Goal: Communication & Community: Answer question/provide support

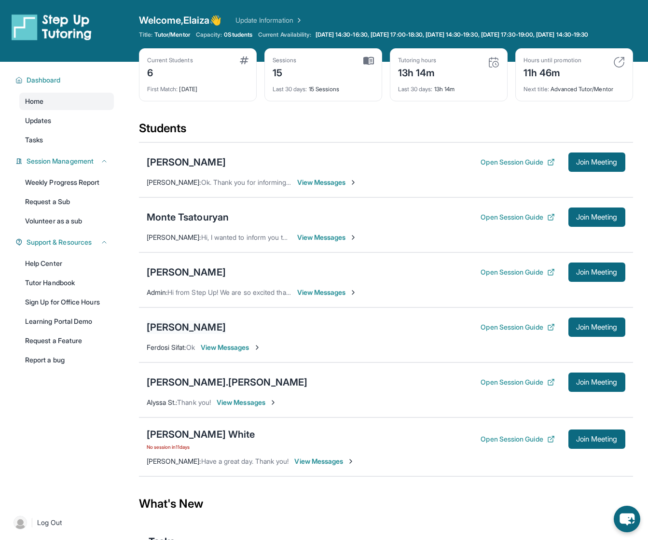
click at [192, 334] on div "[PERSON_NAME]" at bounding box center [186, 327] width 79 height 14
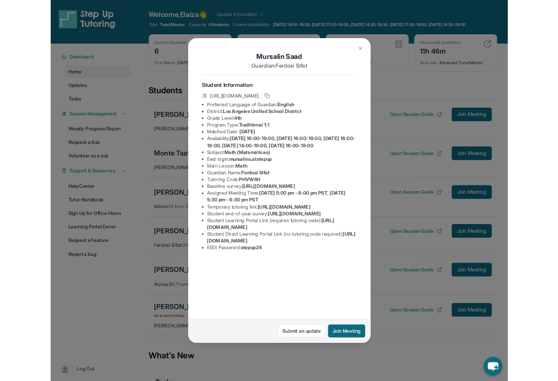
scroll to position [13, 0]
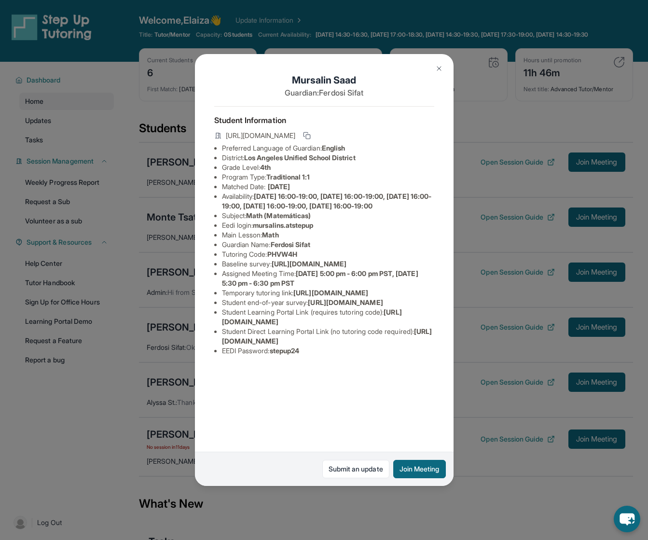
click at [438, 70] on img at bounding box center [439, 69] width 8 height 8
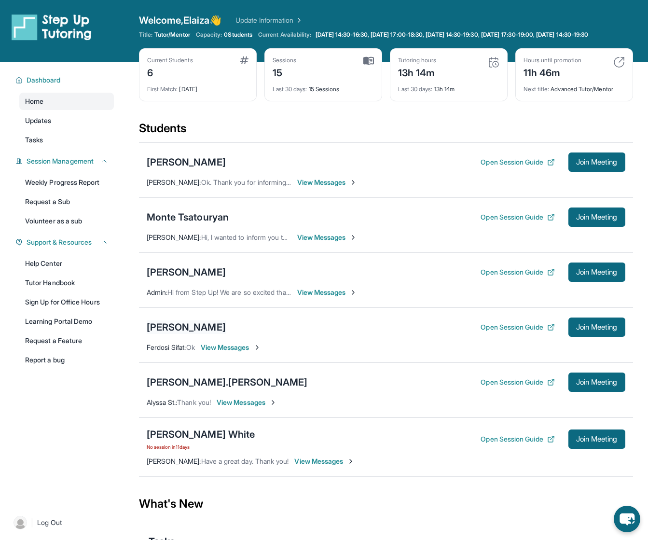
click at [180, 331] on div "[PERSON_NAME]" at bounding box center [186, 327] width 79 height 14
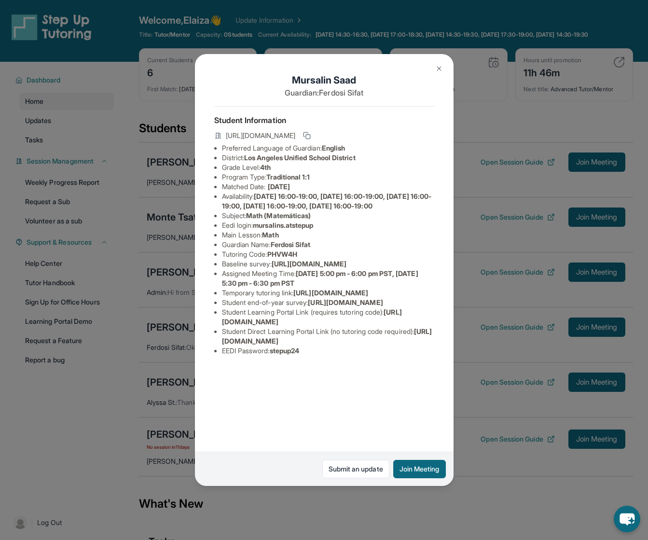
click at [440, 71] on img at bounding box center [439, 69] width 8 height 8
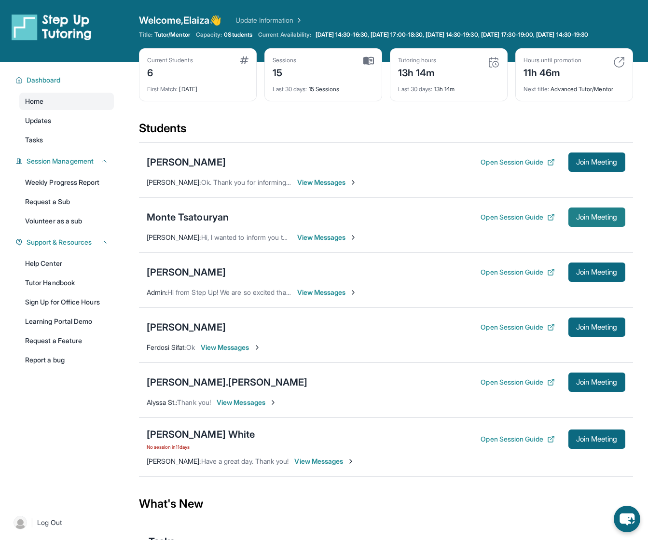
click at [594, 227] on button "Join Meeting" at bounding box center [596, 216] width 57 height 19
click at [588, 330] on span "Join Meeting" at bounding box center [596, 327] width 41 height 6
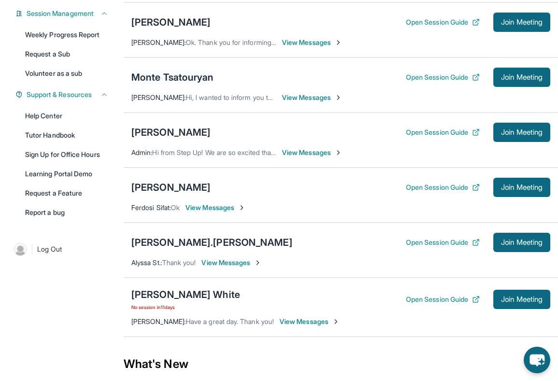
scroll to position [158, 0]
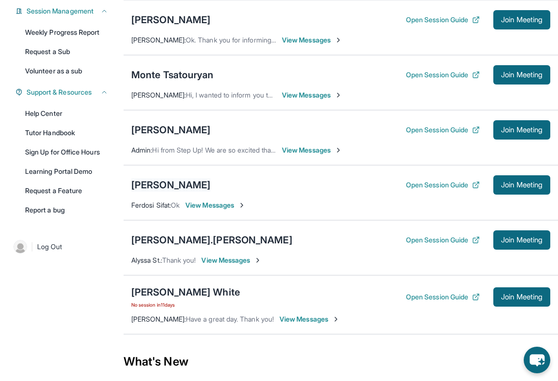
click at [154, 185] on div "[PERSON_NAME]" at bounding box center [170, 185] width 79 height 14
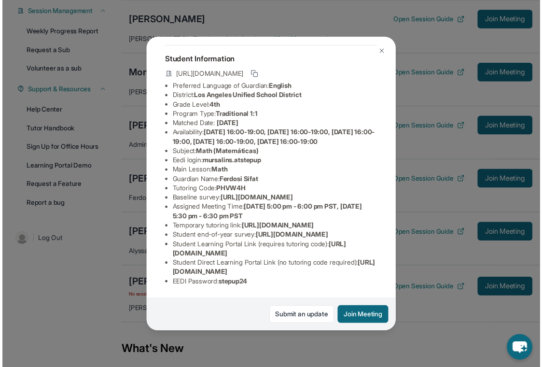
scroll to position [139, 0]
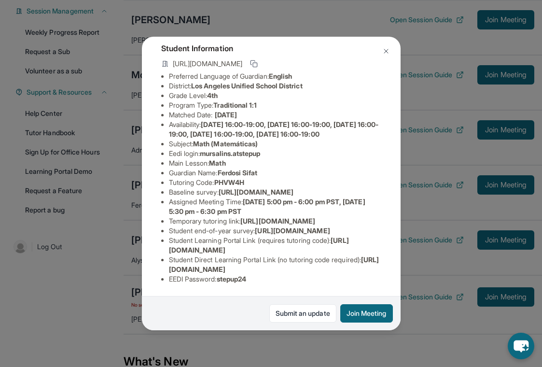
click at [385, 53] on img at bounding box center [386, 51] width 8 height 8
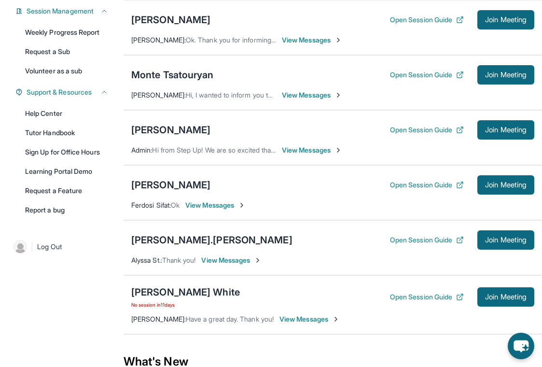
click at [223, 204] on span "View Messages" at bounding box center [215, 205] width 60 height 10
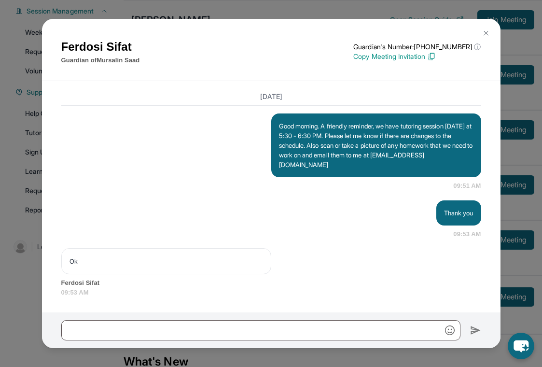
scroll to position [6576, 0]
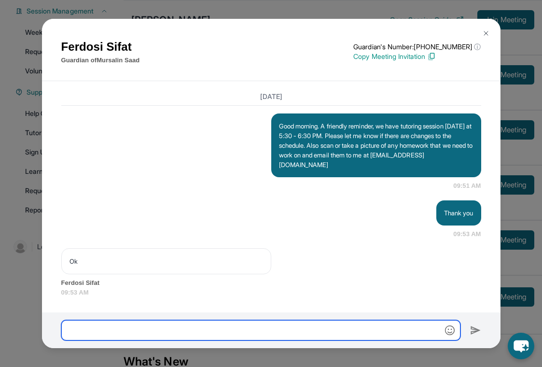
click at [256, 328] on input "text" at bounding box center [260, 330] width 399 height 20
type input "*"
type input "**********"
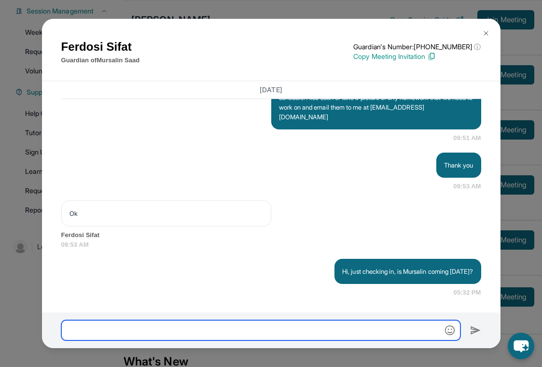
scroll to position [6624, 0]
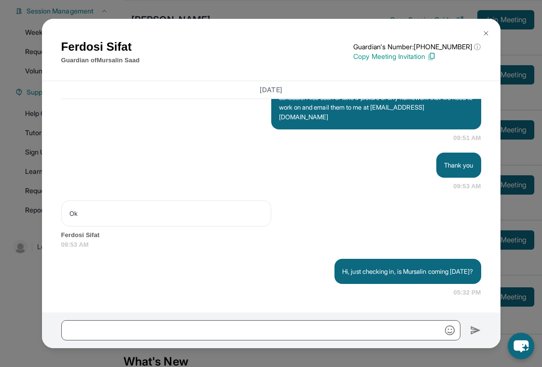
click at [486, 33] on img at bounding box center [486, 33] width 8 height 8
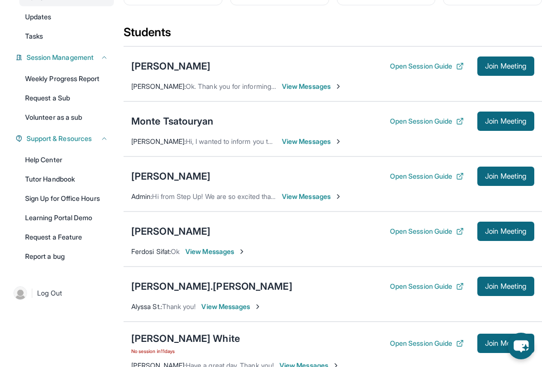
scroll to position [110, 0]
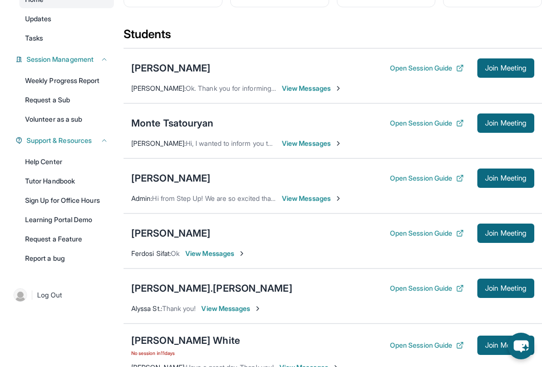
click at [220, 251] on span "View Messages" at bounding box center [215, 253] width 60 height 10
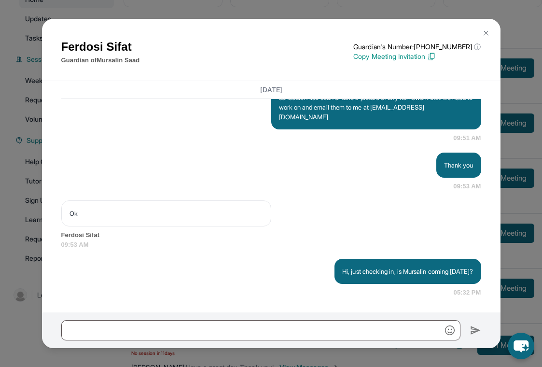
scroll to position [6624, 0]
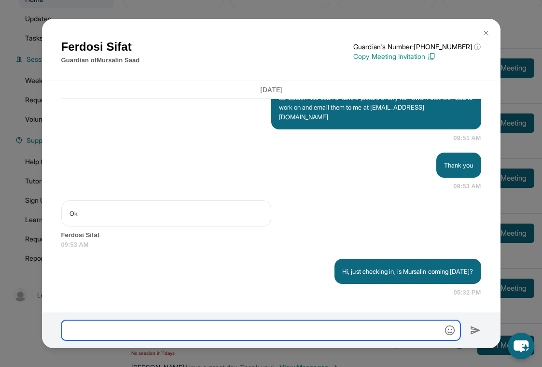
click at [257, 332] on input "text" at bounding box center [260, 330] width 399 height 20
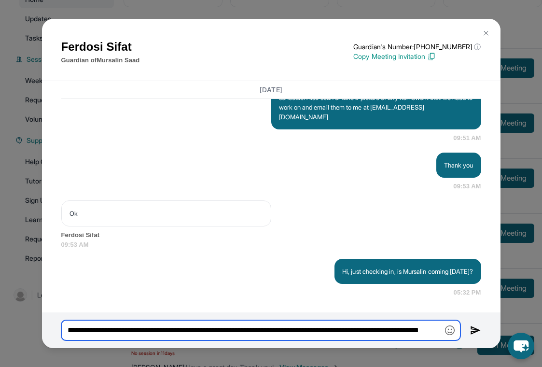
scroll to position [0, 65]
type input "**********"
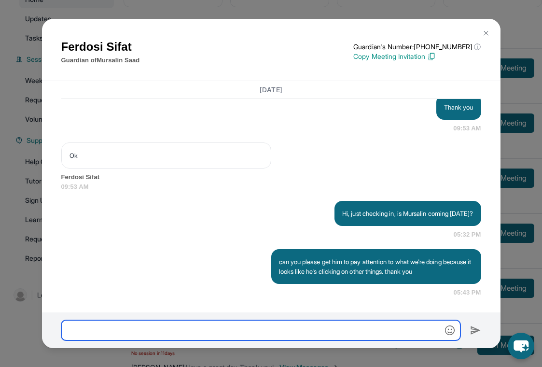
scroll to position [6681, 0]
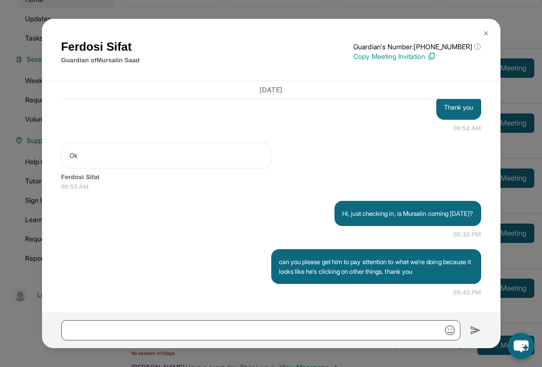
click at [264, 8] on div "Ferdosi Sifat Guardian of Mursalin Saad Guardian's Number: +18182908767 ⓘ This …" at bounding box center [271, 183] width 542 height 367
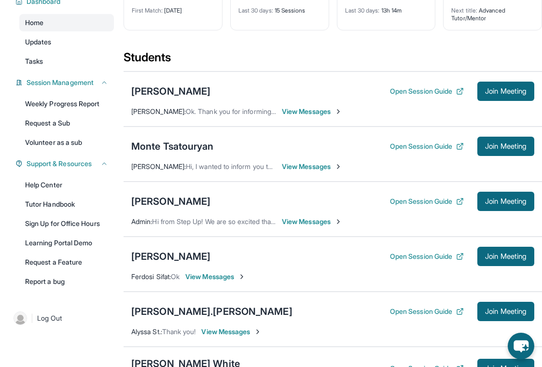
scroll to position [0, 0]
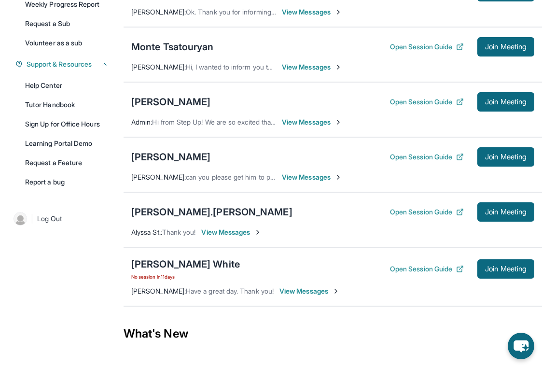
scroll to position [188, 0]
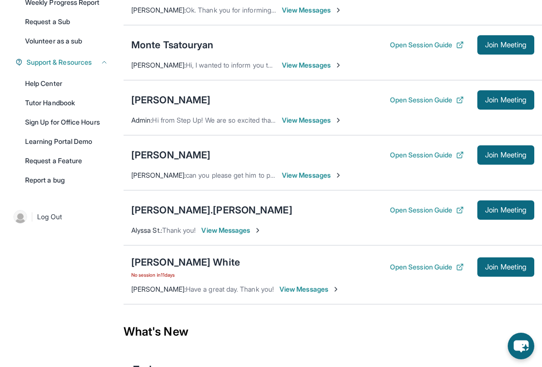
click at [306, 174] on span "View Messages" at bounding box center [312, 175] width 60 height 10
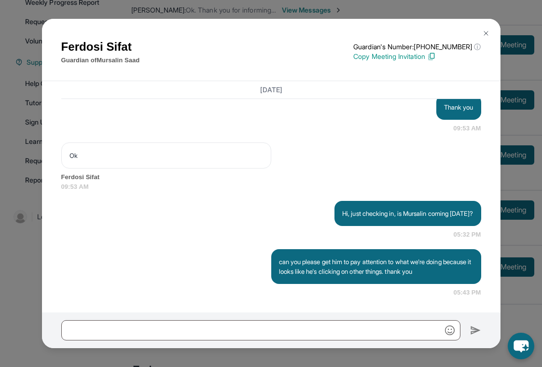
scroll to position [6681, 0]
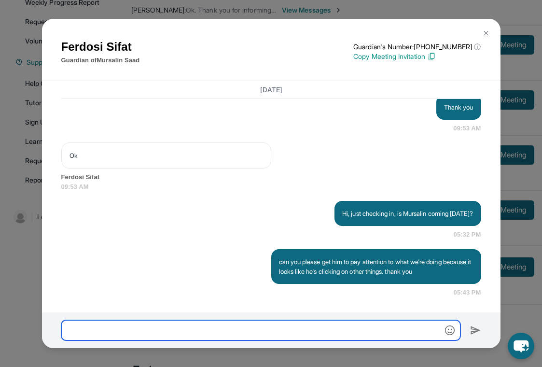
click at [220, 327] on input "text" at bounding box center [260, 330] width 399 height 20
click at [220, 325] on input "*" at bounding box center [260, 330] width 399 height 20
type input "*"
type input "**********"
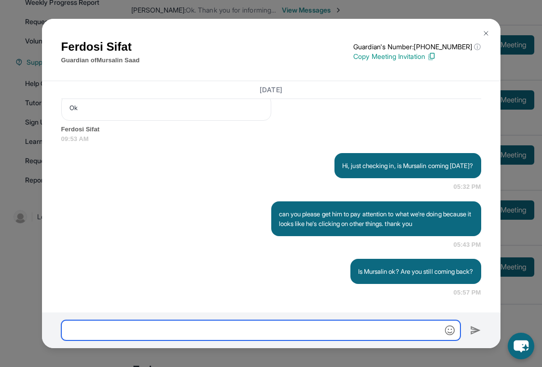
scroll to position [6729, 0]
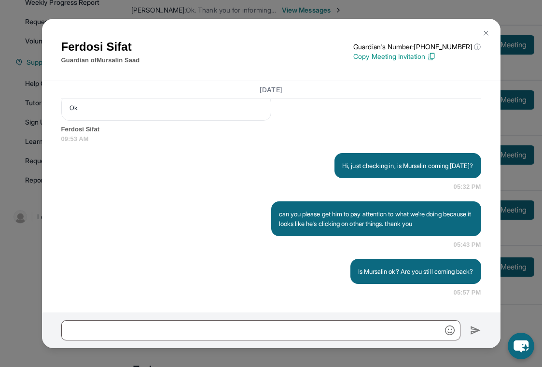
click at [485, 35] on img at bounding box center [486, 33] width 8 height 8
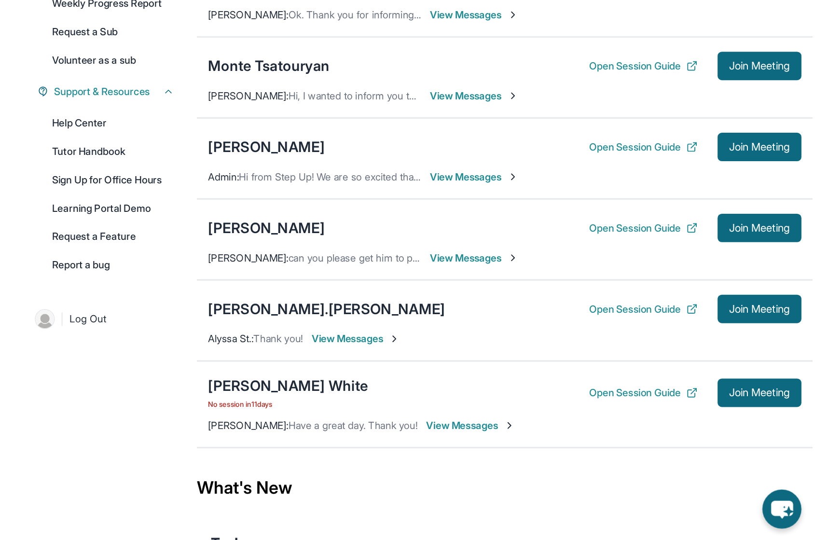
scroll to position [76, 0]
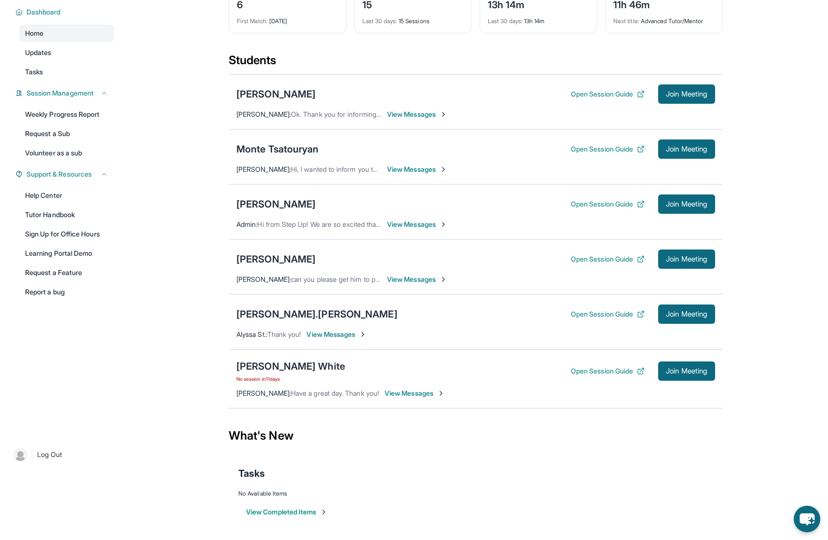
click at [412, 282] on span "View Messages" at bounding box center [417, 280] width 60 height 10
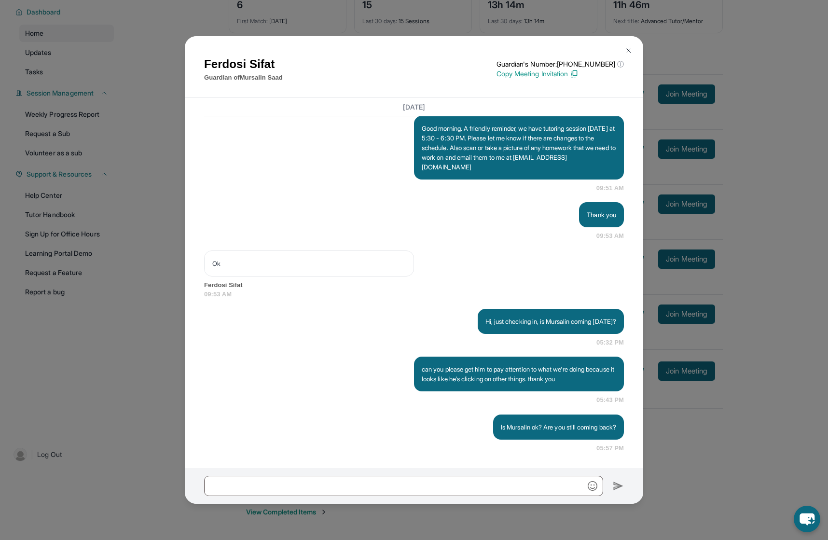
scroll to position [6591, 0]
click at [368, 366] on input "text" at bounding box center [403, 486] width 399 height 20
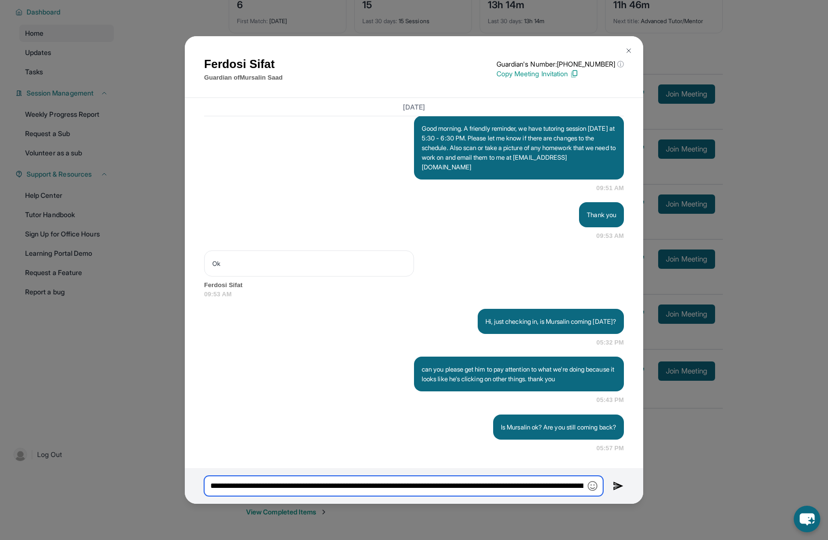
click at [450, 366] on input "**********" at bounding box center [403, 486] width 399 height 20
paste input "*********"
type input "**********"
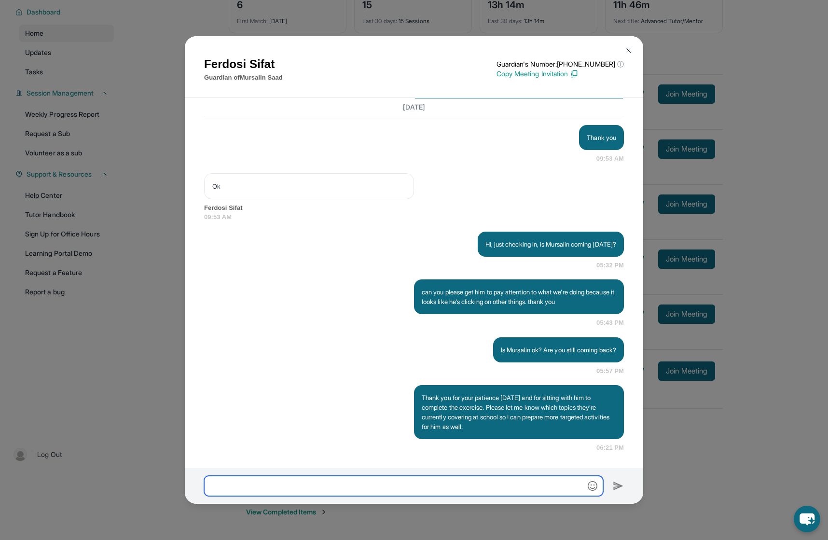
scroll to position [6668, 0]
click at [541, 54] on img at bounding box center [629, 51] width 8 height 8
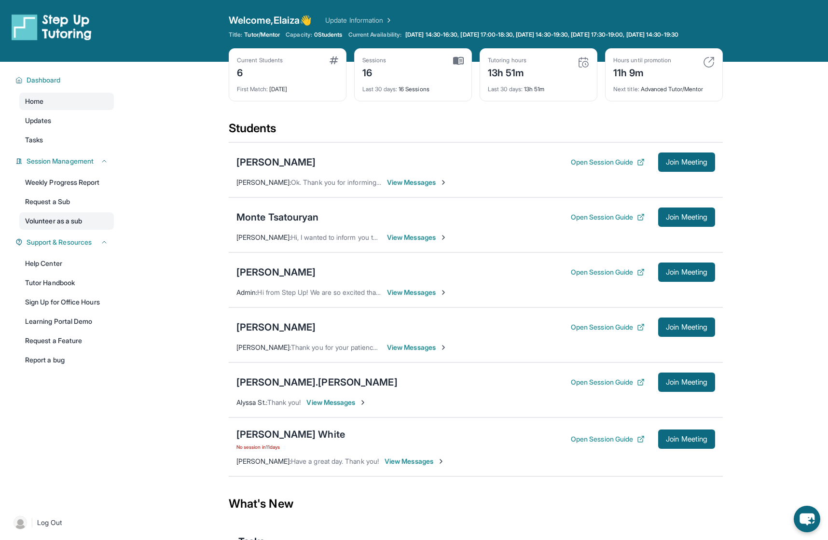
click at [64, 230] on link "Volunteer as a sub" at bounding box center [66, 220] width 95 height 17
